Goal: Transaction & Acquisition: Purchase product/service

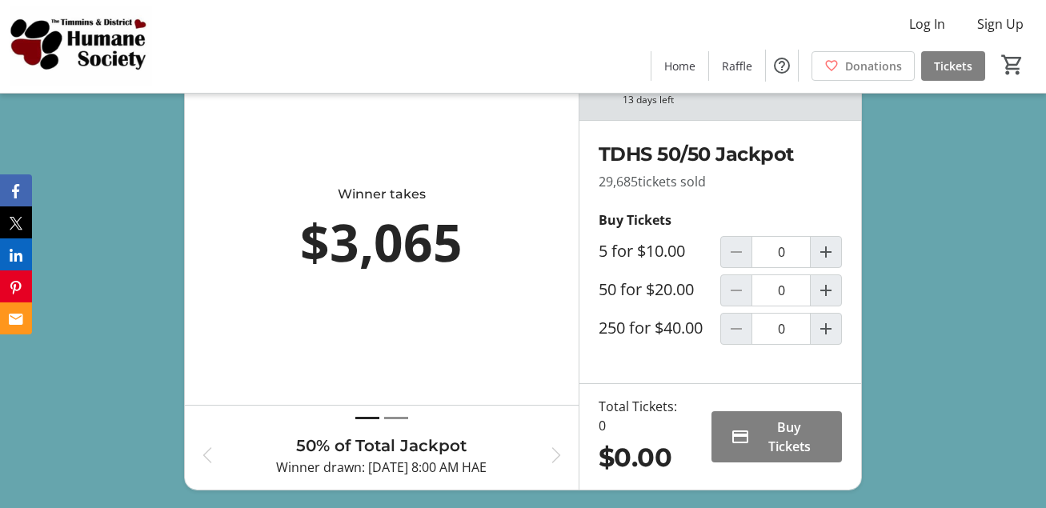
scroll to position [640, 0]
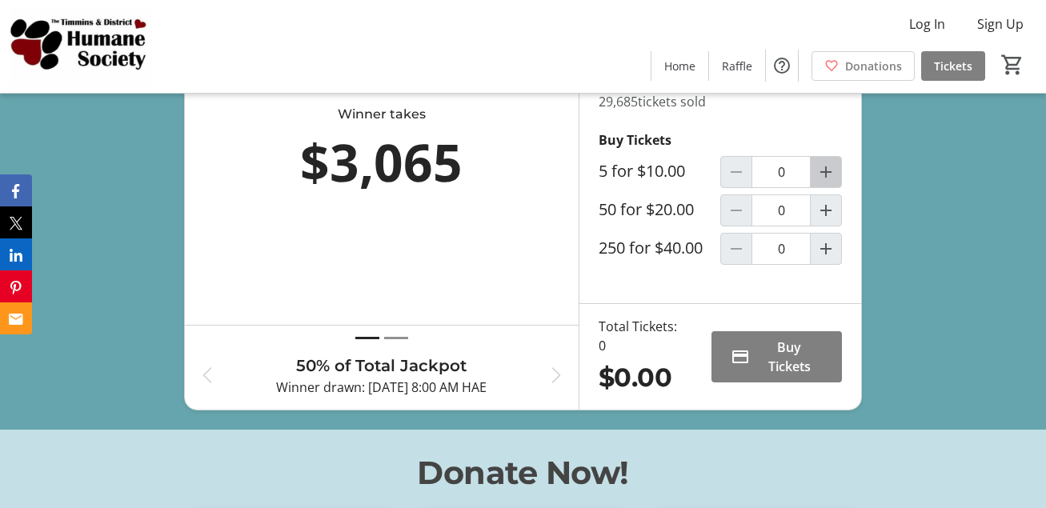
click at [824, 182] on mat-icon "Increment by one" at bounding box center [825, 171] width 19 height 19
type input "1"
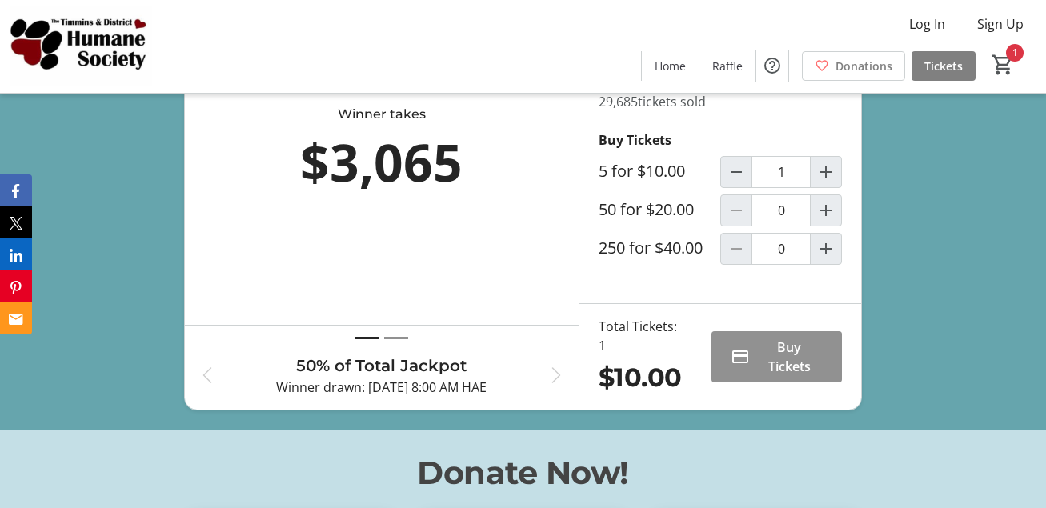
click at [777, 367] on span "Buy Tickets" at bounding box center [789, 357] width 67 height 38
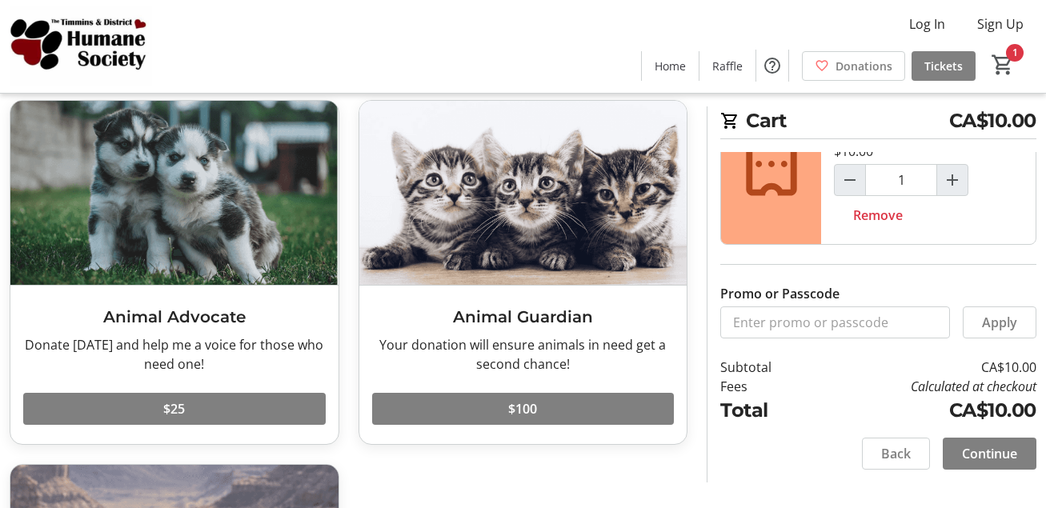
scroll to position [88, 0]
click at [991, 451] on span "Continue" at bounding box center [989, 453] width 55 height 19
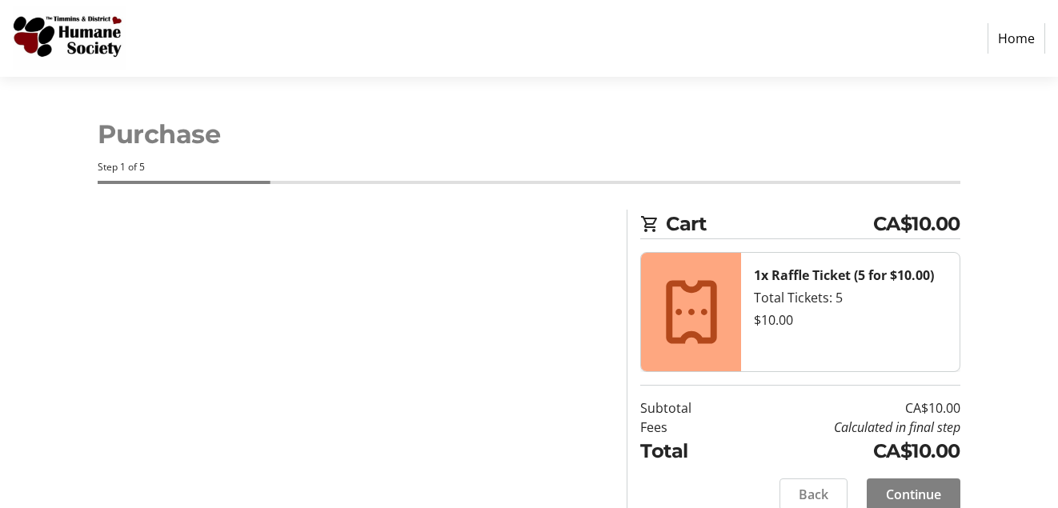
select select "CA"
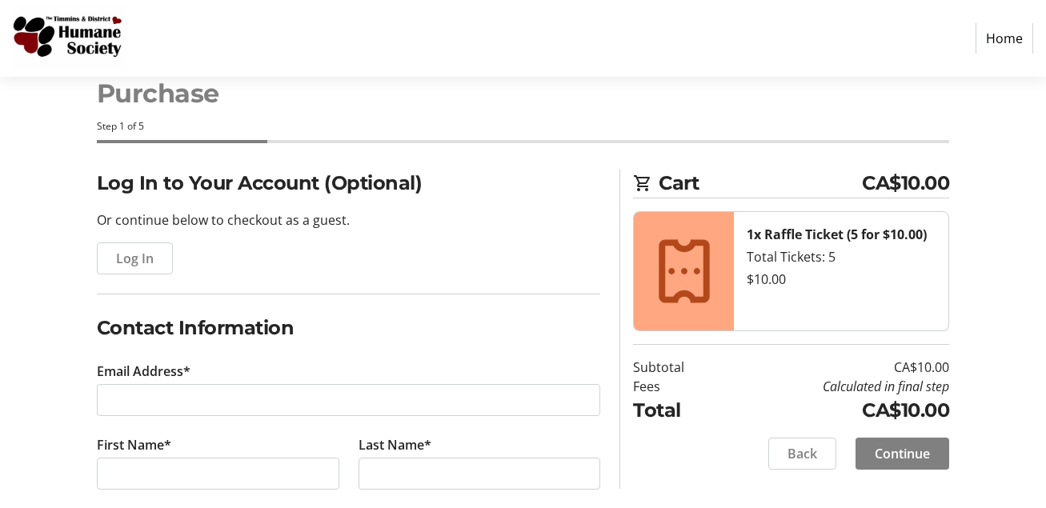
scroll to position [35, 0]
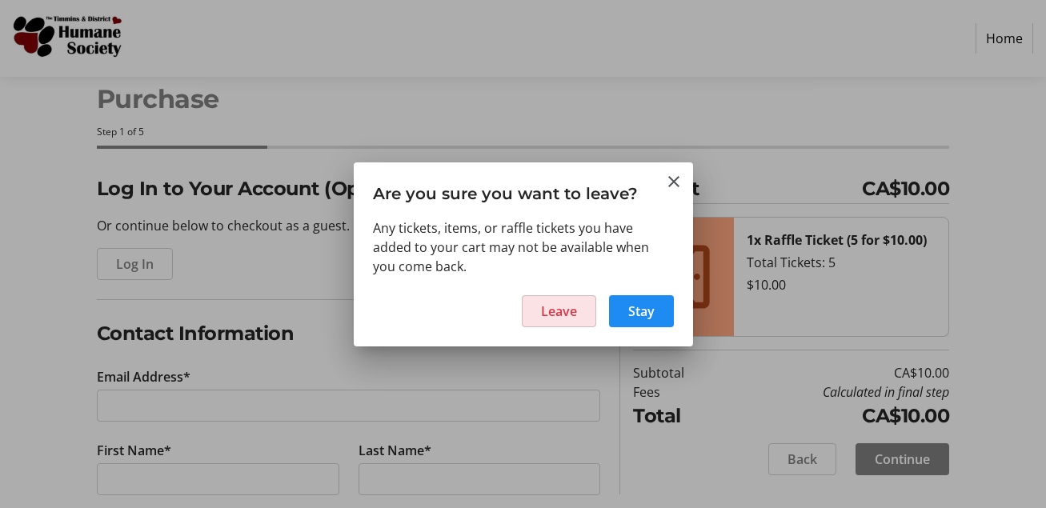
click at [571, 311] on span "Leave" at bounding box center [559, 311] width 36 height 19
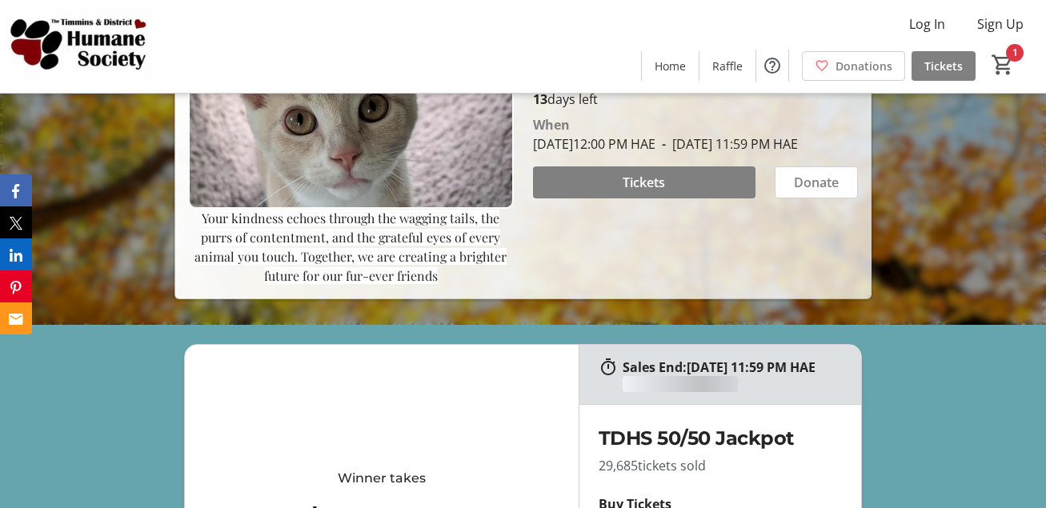
type input "1"
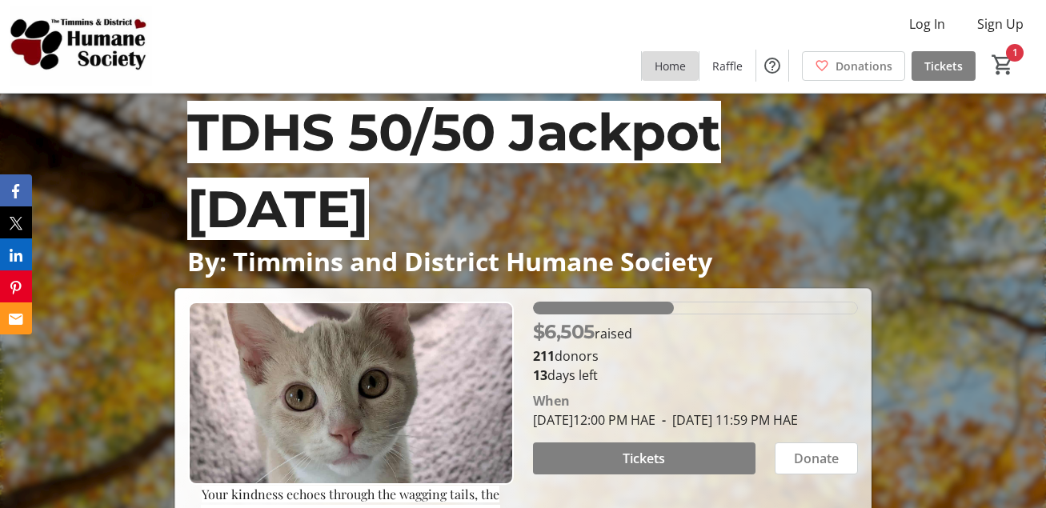
click at [660, 66] on span "Home" at bounding box center [670, 66] width 31 height 17
click at [680, 63] on span "Home" at bounding box center [670, 66] width 31 height 17
